Goal: Navigation & Orientation: Find specific page/section

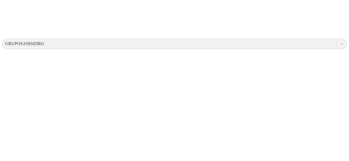
scroll to position [186, 0]
drag, startPoint x: 347, startPoint y: 81, endPoint x: 352, endPoint y: 31, distance: 50.1
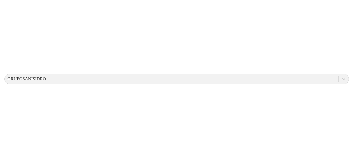
scroll to position [0, 0]
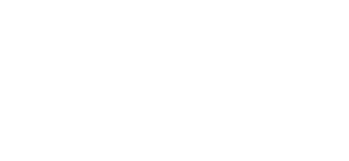
drag, startPoint x: 205, startPoint y: 14, endPoint x: 218, endPoint y: 9, distance: 13.9
